Goal: Task Accomplishment & Management: Manage account settings

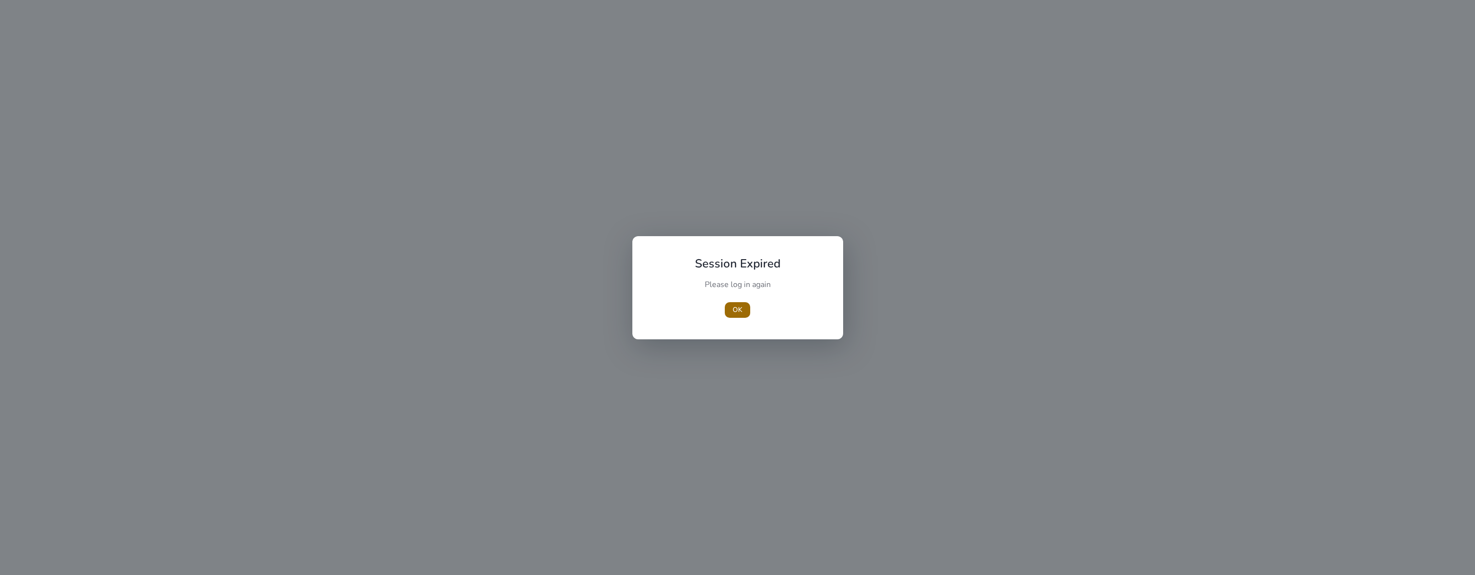
click at [731, 310] on span "button" at bounding box center [737, 309] width 25 height 23
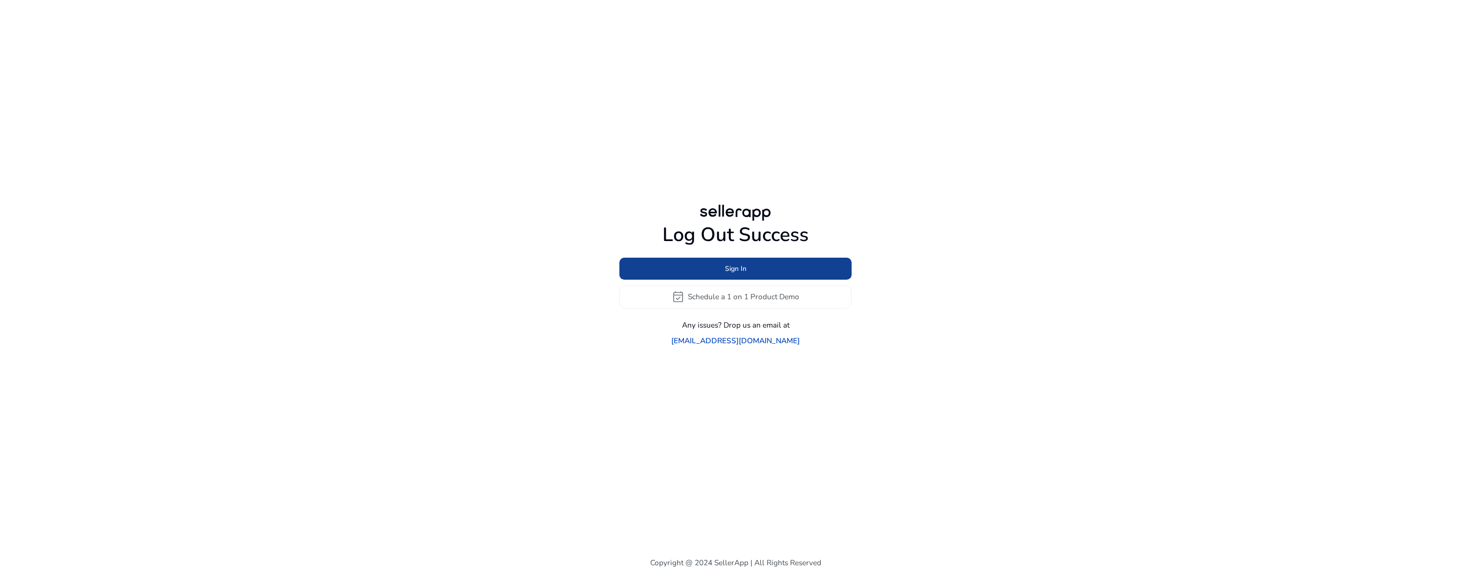
click at [726, 280] on span at bounding box center [735, 268] width 232 height 23
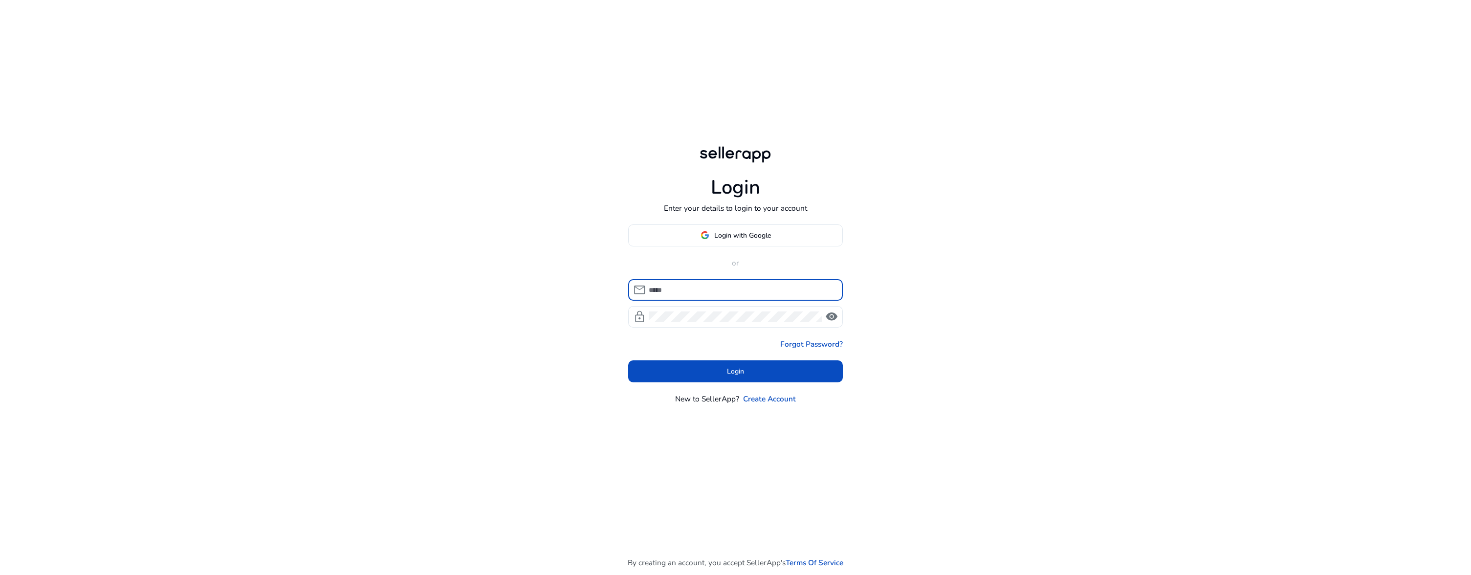
click at [723, 287] on input at bounding box center [742, 290] width 186 height 11
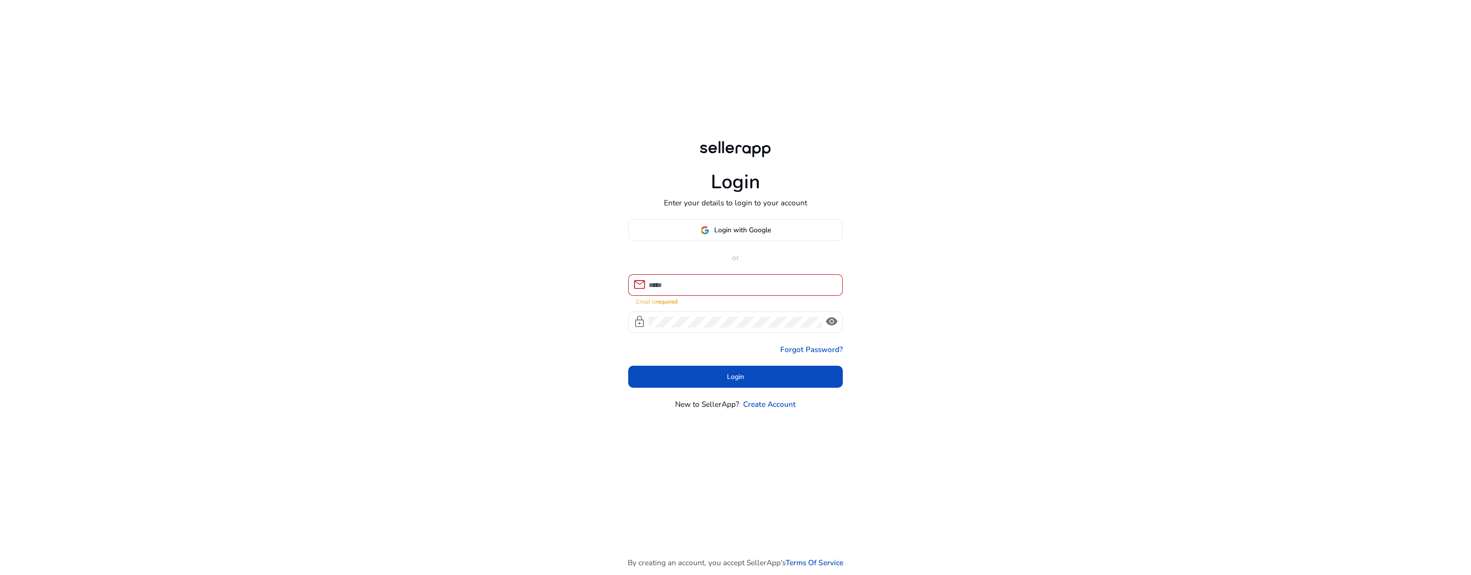
type input "**********"
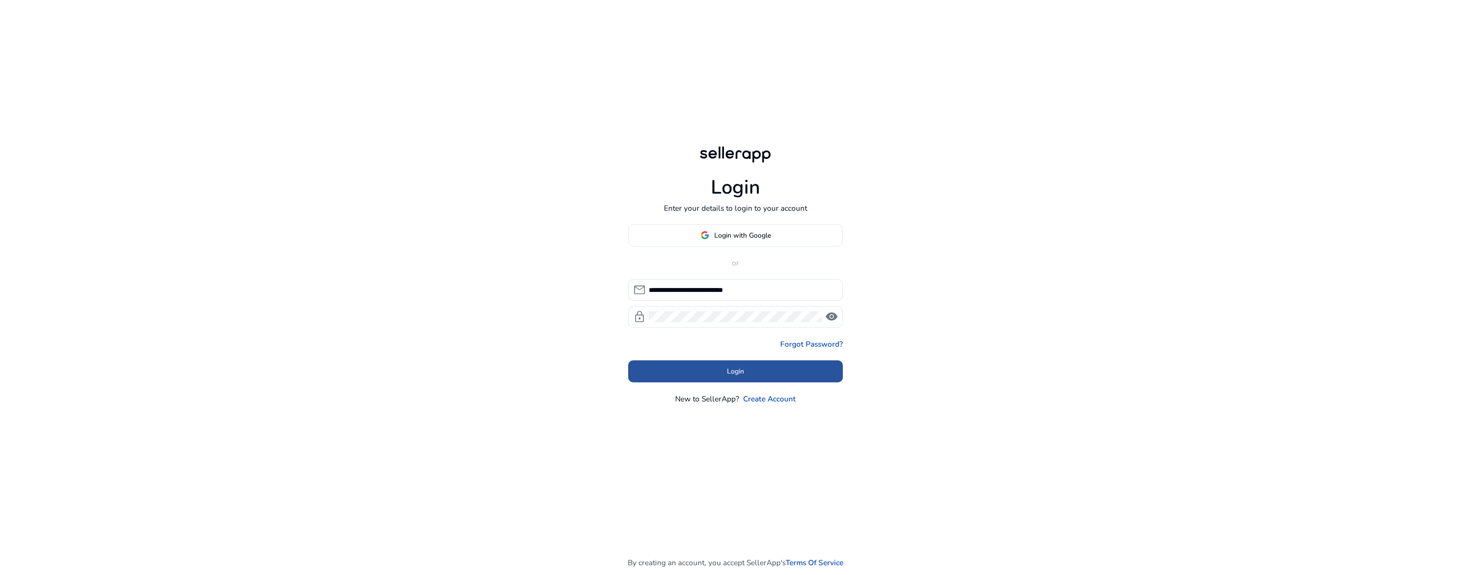
click at [751, 363] on span at bounding box center [735, 371] width 215 height 23
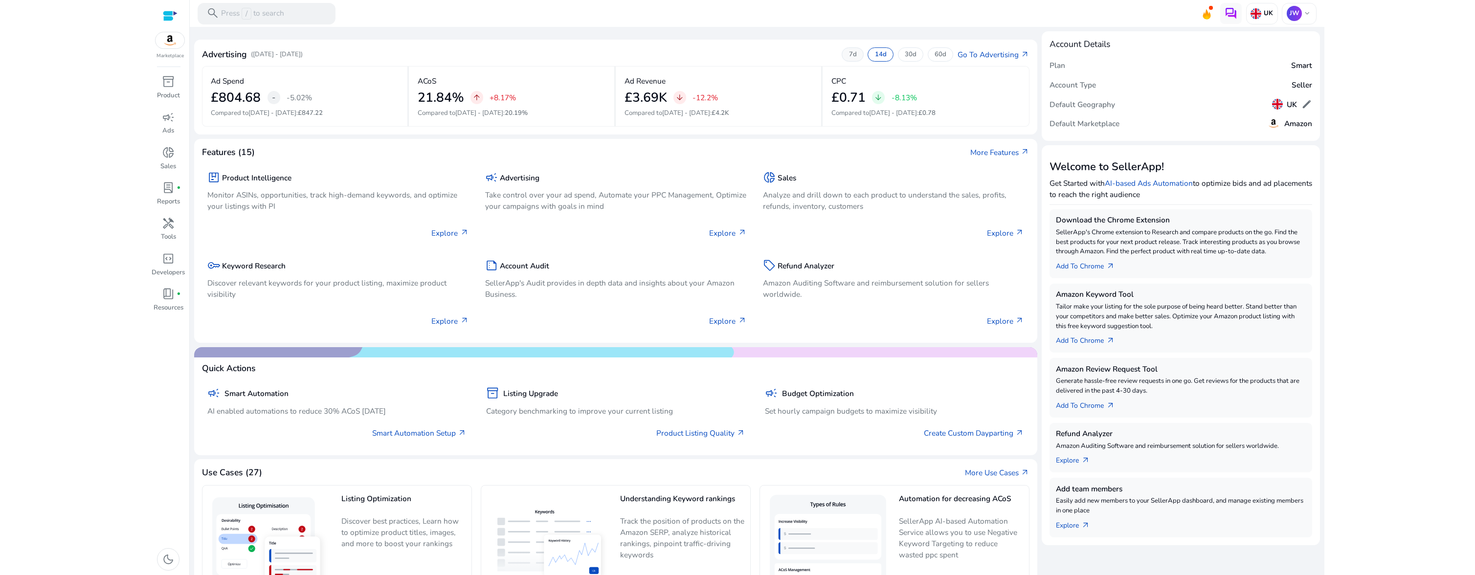
click at [859, 55] on div "7d" at bounding box center [852, 54] width 22 height 14
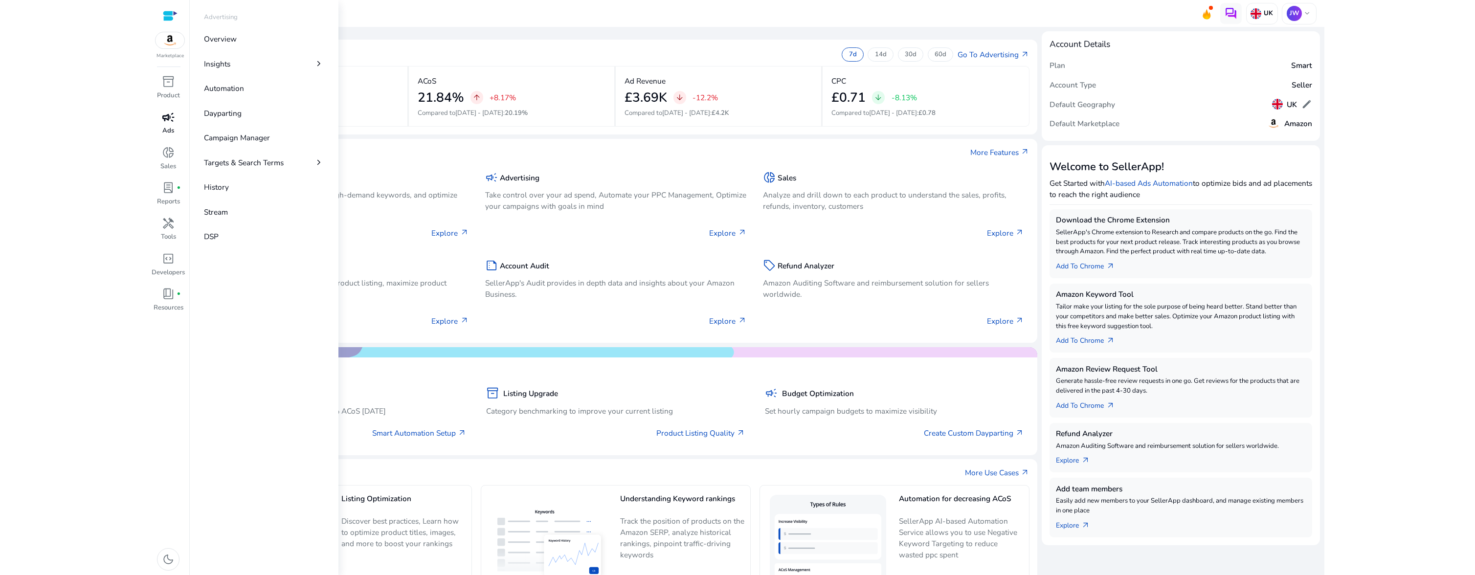
click at [170, 119] on span "campaign" at bounding box center [168, 117] width 13 height 13
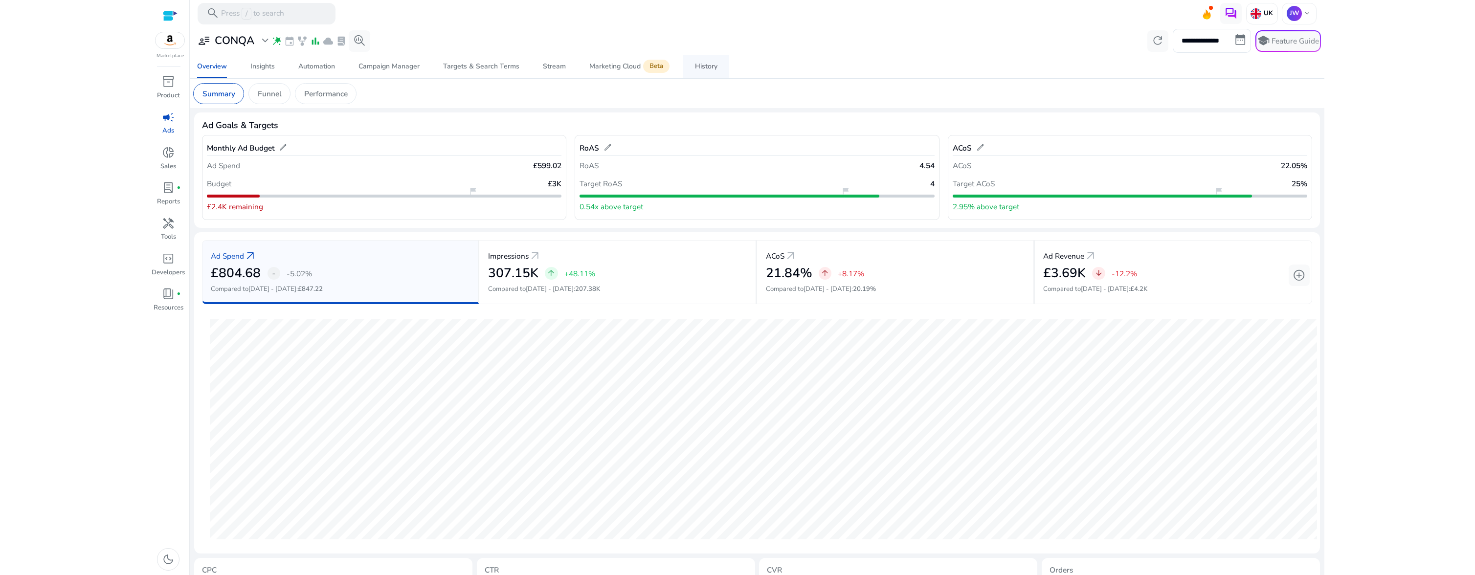
click at [719, 72] on link "History" at bounding box center [706, 66] width 46 height 23
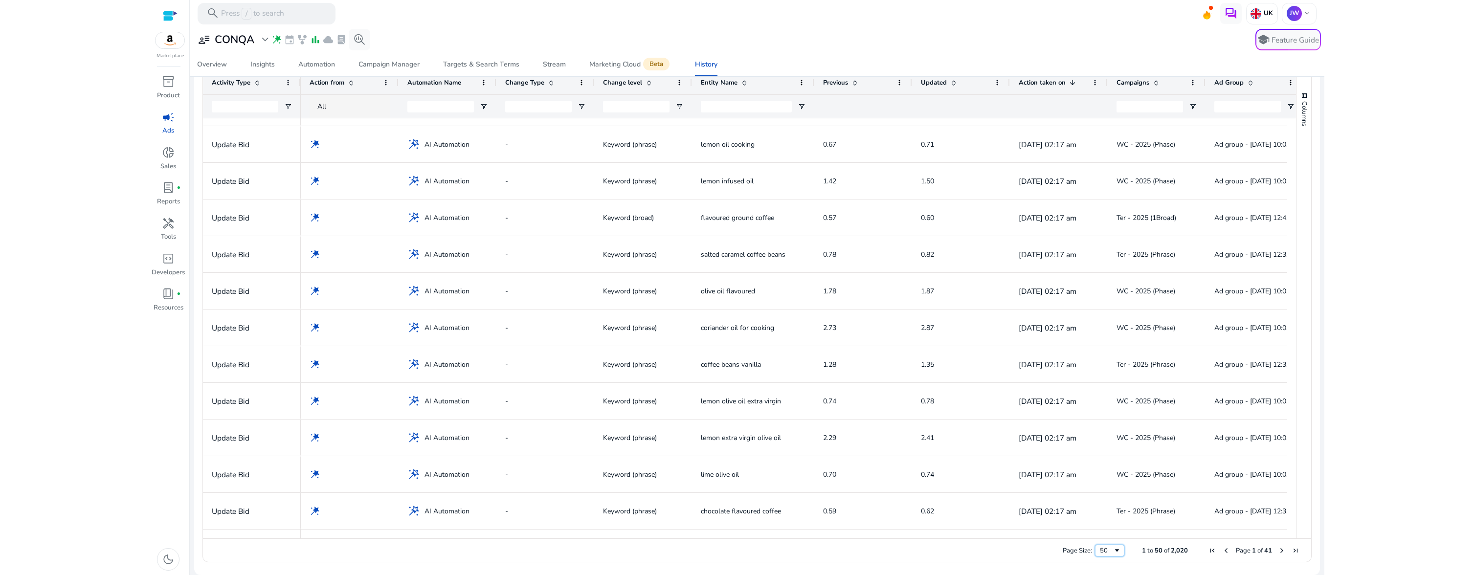
click at [1113, 553] on span "Page Size" at bounding box center [1117, 551] width 8 height 8
